Goal: Information Seeking & Learning: Learn about a topic

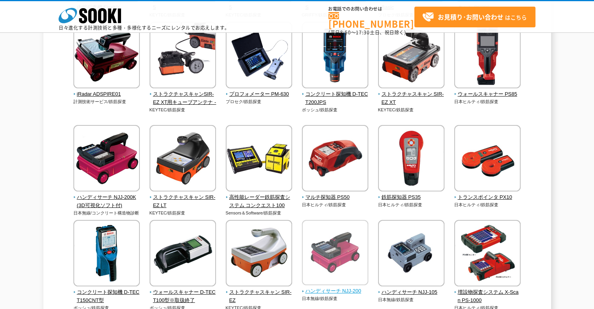
scroll to position [273, 0]
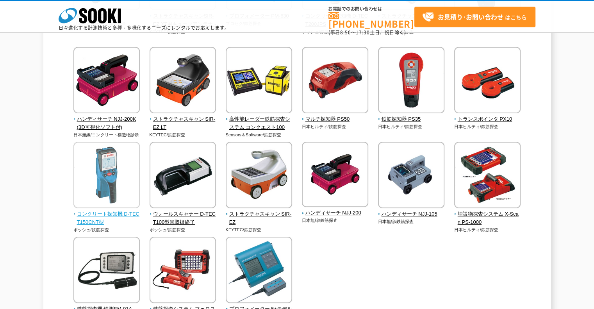
click at [114, 215] on span "コンクリート探知機 D-TECT150CNT型" at bounding box center [106, 218] width 67 height 16
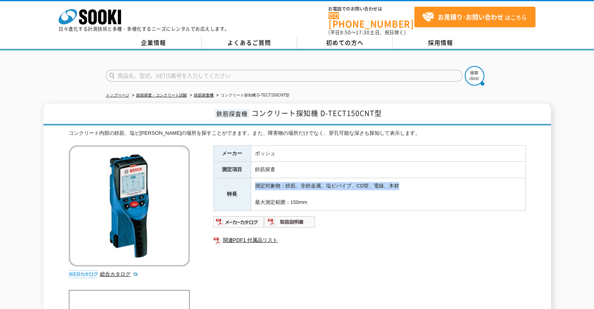
drag, startPoint x: 406, startPoint y: 181, endPoint x: 244, endPoint y: 177, distance: 161.7
click at [244, 178] on tr "特長 測定対象物：鉄筋、非鉄金属、塩ビパイプ、CD管、電線、木材 最大測定範囲：150mm" at bounding box center [369, 194] width 312 height 32
copy tr "特長 測定対象物：鉄筋、非鉄金属、塩ビパイプ、CD管、電線、木材"
click at [291, 191] on td "測定対象物：鉄筋、非鉄金属、塩ビパイプ、CD管、電線、木材 最大測定範囲：150mm" at bounding box center [388, 194] width 274 height 32
drag, startPoint x: 326, startPoint y: 198, endPoint x: 250, endPoint y: 180, distance: 77.9
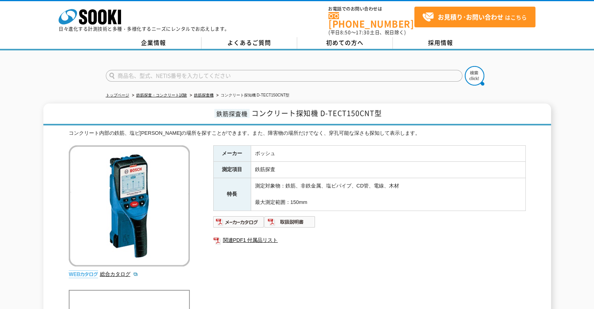
click at [251, 180] on td "測定対象物：鉄筋、非鉄金属、塩ビパイプ、CD管、電線、木材 最大測定範囲：150mm" at bounding box center [388, 194] width 274 height 32
copy td "測定対象物：鉄筋、非鉄金属、塩ビパイプ、CD管、電線、木材 最大測定範囲：150mm"
click at [247, 219] on img at bounding box center [238, 221] width 51 height 12
